Goal: Use online tool/utility: Utilize a website feature to perform a specific function

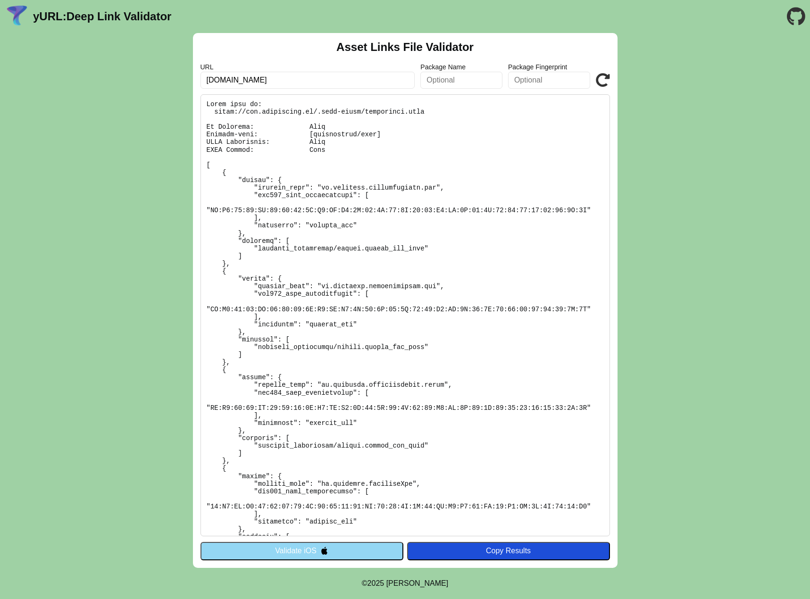
click at [243, 80] on input "[DOMAIN_NAME]" at bounding box center [307, 80] width 215 height 17
type input "www.knack.be"
click button "Validate" at bounding box center [0, 0] width 0 height 0
click at [319, 544] on button "Validate iOS" at bounding box center [301, 551] width 203 height 18
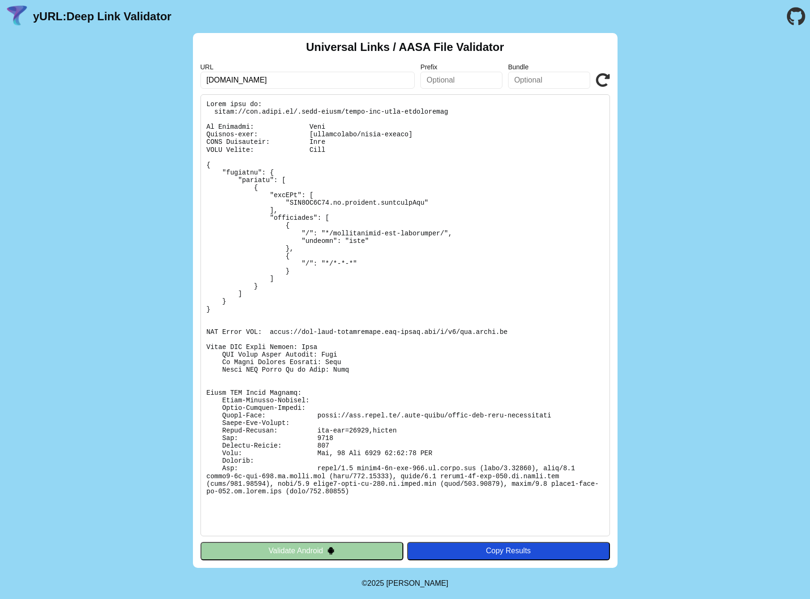
click at [239, 79] on input "www.knack.be" at bounding box center [307, 80] width 215 height 17
type input "[DOMAIN_NAME]"
click button "Validate" at bounding box center [0, 0] width 0 height 0
